Goal: Use online tool/utility: Use online tool/utility

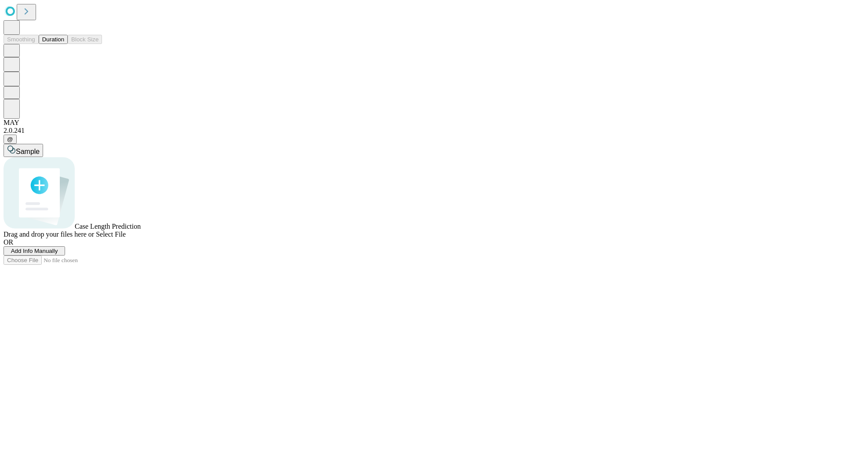
click at [64, 44] on button "Duration" at bounding box center [53, 39] width 29 height 9
click at [58, 254] on span "Add Info Manually" at bounding box center [34, 251] width 47 height 7
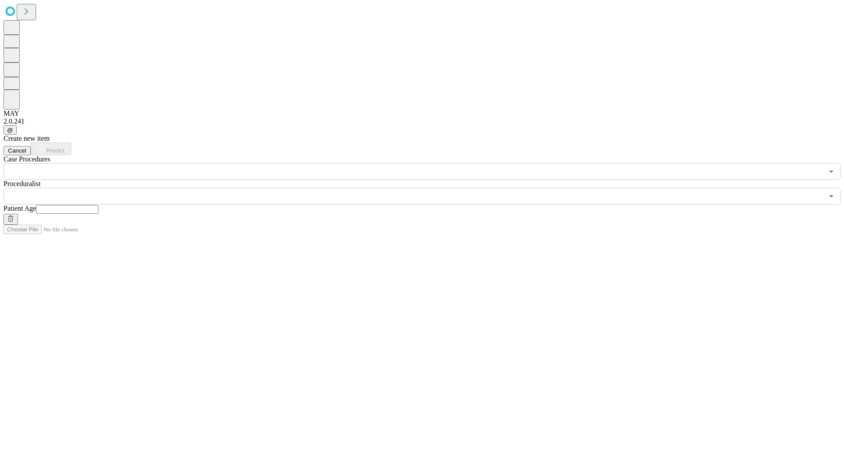
click at [98, 205] on input "text" at bounding box center [67, 209] width 62 height 9
type input "**"
click at [428, 188] on input "text" at bounding box center [414, 196] width 820 height 17
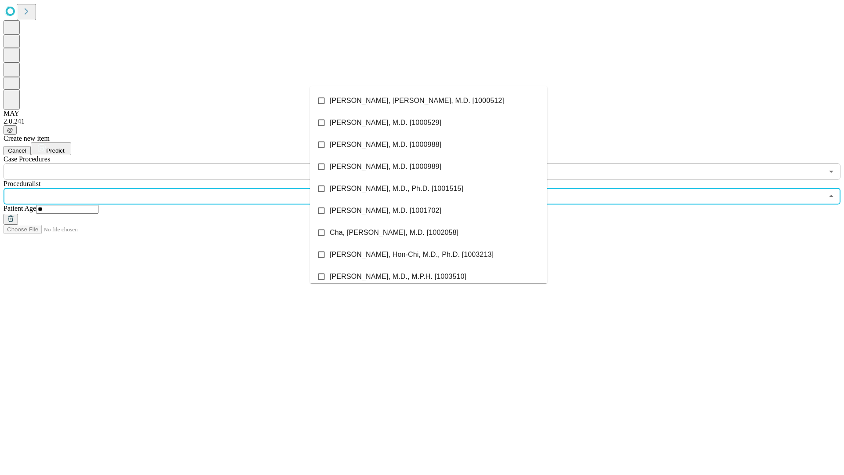
click at [429, 101] on li "[PERSON_NAME], [PERSON_NAME], M.D. [1000512]" at bounding box center [428, 101] width 237 height 22
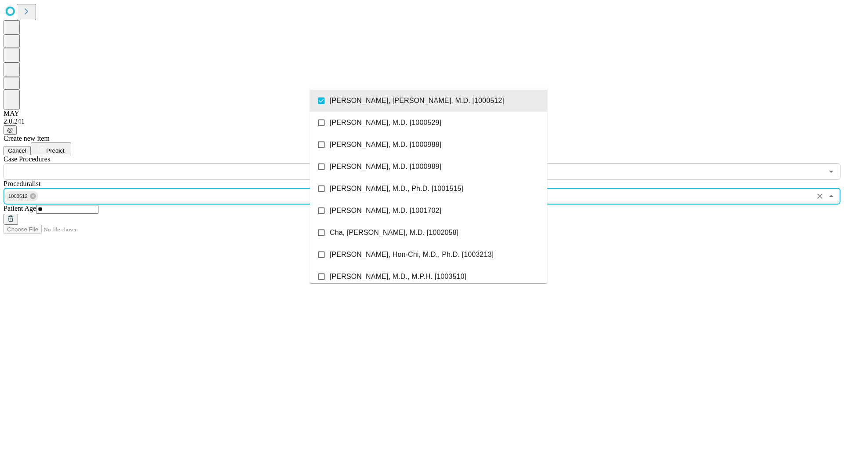
click at [185, 163] on input "text" at bounding box center [414, 171] width 820 height 17
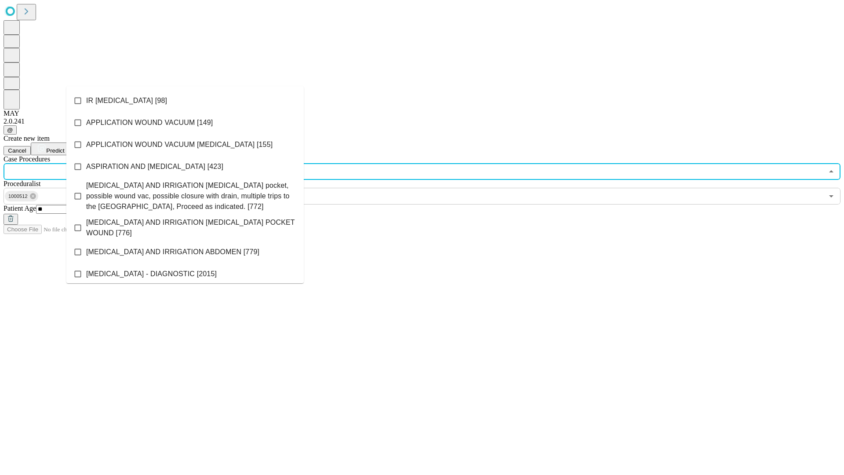
click at [185, 101] on li "IR [MEDICAL_DATA] [98]" at bounding box center [184, 101] width 237 height 22
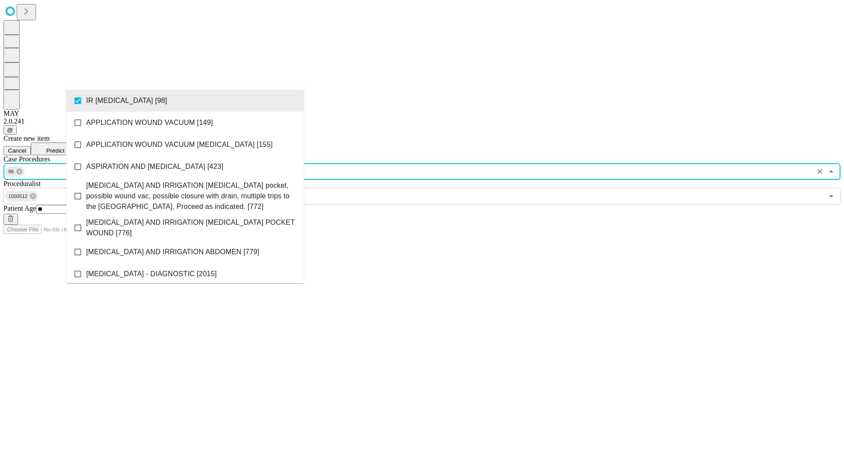
click at [64, 147] on span "Predict" at bounding box center [55, 150] width 18 height 7
